Goal: Transaction & Acquisition: Purchase product/service

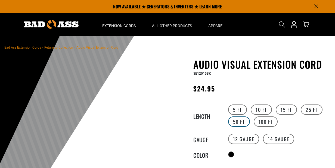
click at [238, 117] on label "50 FT" at bounding box center [239, 122] width 22 height 10
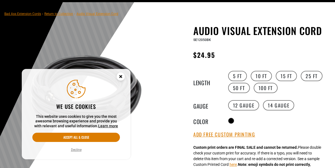
click at [118, 74] on circle "Cookie Consent" at bounding box center [121, 77] width 8 height 8
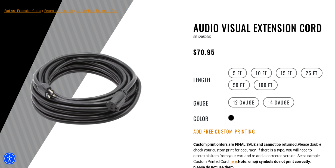
scroll to position [37, 0]
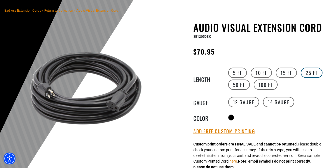
click at [308, 77] on label "25 FT" at bounding box center [311, 73] width 22 height 10
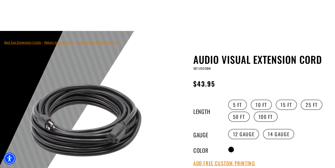
scroll to position [72, 0]
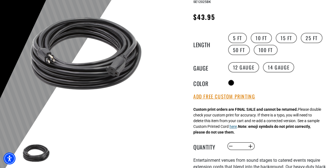
click at [237, 129] on button "here" at bounding box center [232, 127] width 7 height 6
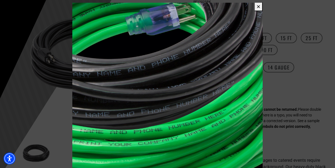
click at [257, 7] on button "✕" at bounding box center [258, 6] width 8 height 9
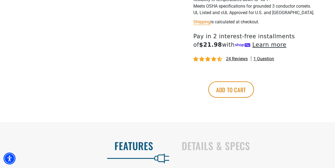
scroll to position [288, 0]
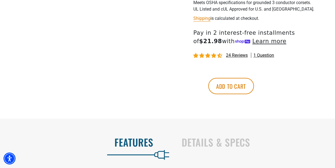
click at [236, 58] on span "24 reviews" at bounding box center [237, 55] width 22 height 5
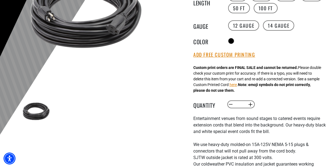
scroll to position [115, 0]
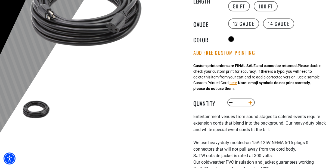
click at [246, 106] on button "Increase quantity for Audio Visual Extension Cord" at bounding box center [250, 102] width 8 height 9
click at [249, 106] on button "Increase quantity for Audio Visual Extension Cord" at bounding box center [250, 102] width 8 height 9
type input "*"
click at [214, 103] on label "Quantity" at bounding box center [206, 102] width 27 height 7
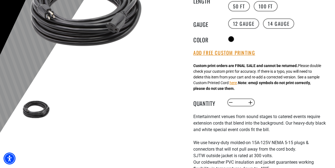
click at [235, 103] on input "*" at bounding box center [240, 102] width 11 height 9
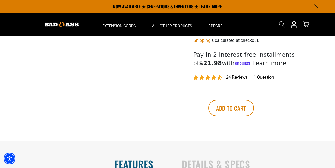
scroll to position [266, 0]
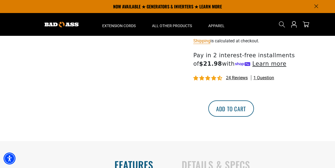
click at [254, 114] on button "Add to cart" at bounding box center [231, 109] width 46 height 16
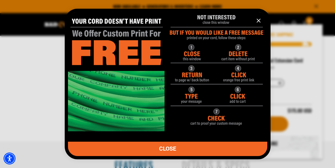
click at [260, 20] on icon "information" at bounding box center [258, 20] width 7 height 7
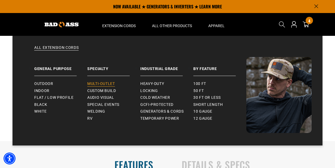
click at [112, 85] on span "Multi-Outlet" at bounding box center [101, 83] width 28 height 5
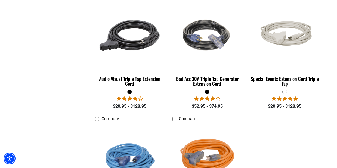
scroll to position [410, 0]
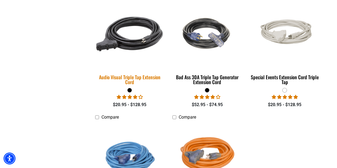
click at [146, 78] on div "Audio Visual Triple Tap Extension Cord" at bounding box center [129, 80] width 69 height 10
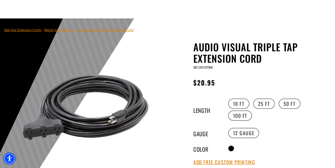
scroll to position [18, 0]
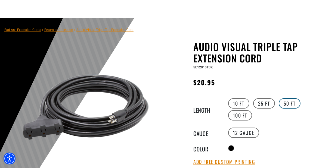
click at [284, 102] on label "50 FT" at bounding box center [289, 103] width 22 height 10
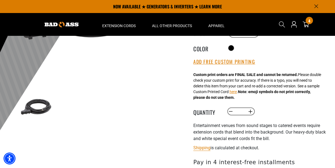
scroll to position [117, 0]
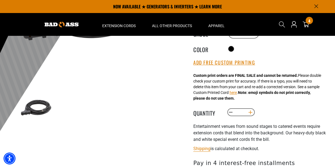
click at [250, 115] on button "Increase quantity for Audio Visual Triple Tap Extension Cord" at bounding box center [250, 112] width 8 height 9
type input "*"
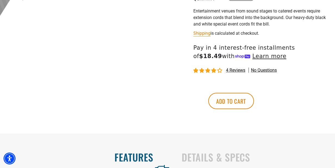
scroll to position [233, 0]
click at [266, 111] on div "More payment options This item is a recurring or deferred purchase. By continui…" at bounding box center [255, 103] width 133 height 43
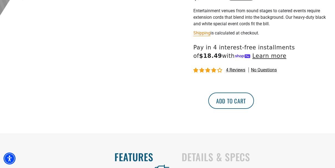
click at [254, 100] on button "Add to cart" at bounding box center [231, 101] width 46 height 16
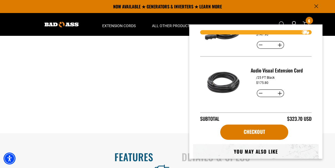
scroll to position [0, 0]
